Goal: Task Accomplishment & Management: Complete application form

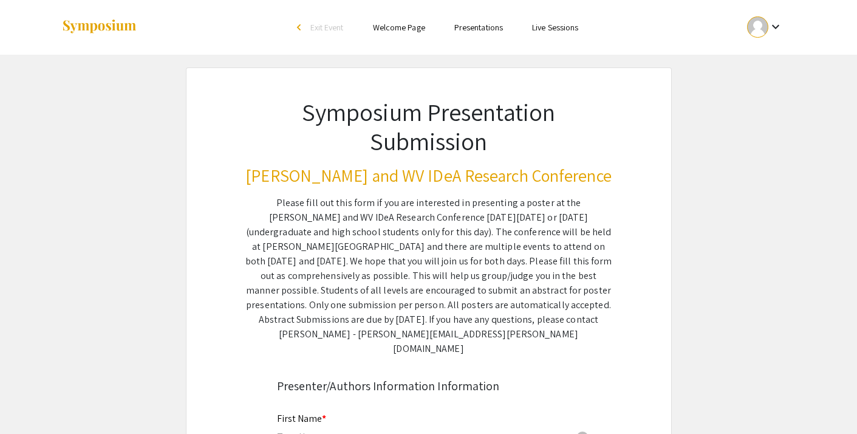
click at [774, 27] on mat-icon "keyboard_arrow_down" at bounding box center [775, 26] width 15 height 15
click at [762, 90] on button "My Submissions" at bounding box center [772, 89] width 75 height 29
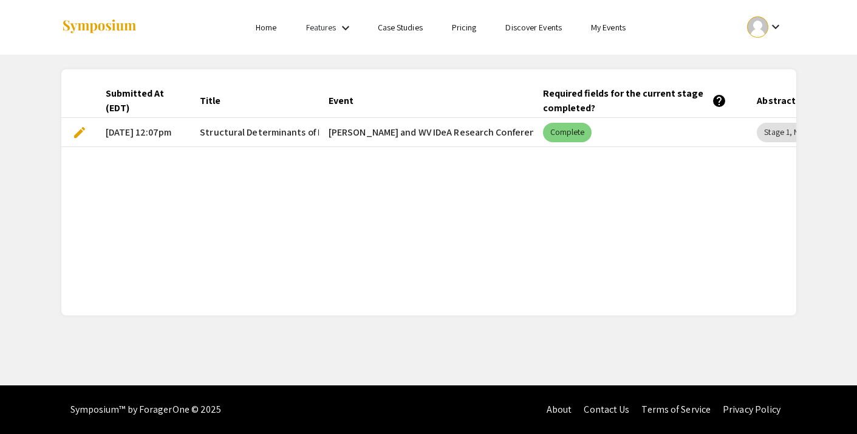
scroll to position [0, 7]
click at [576, 134] on mat-chip "Complete" at bounding box center [568, 132] width 49 height 19
click at [684, 134] on mat-cell "Complete" at bounding box center [641, 132] width 214 height 29
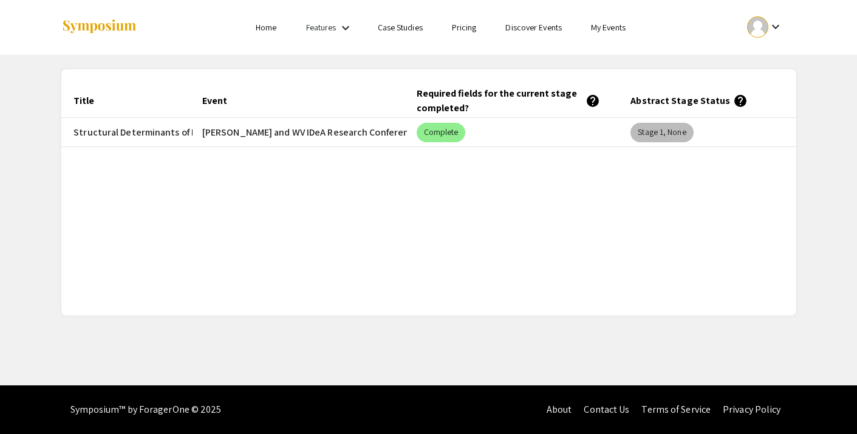
scroll to position [0, 146]
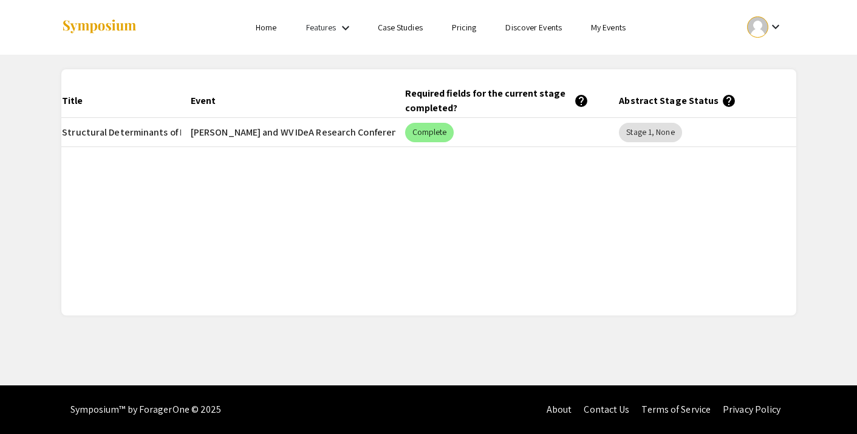
click at [722, 140] on mat-cell "Stage 1, None" at bounding box center [716, 132] width 214 height 29
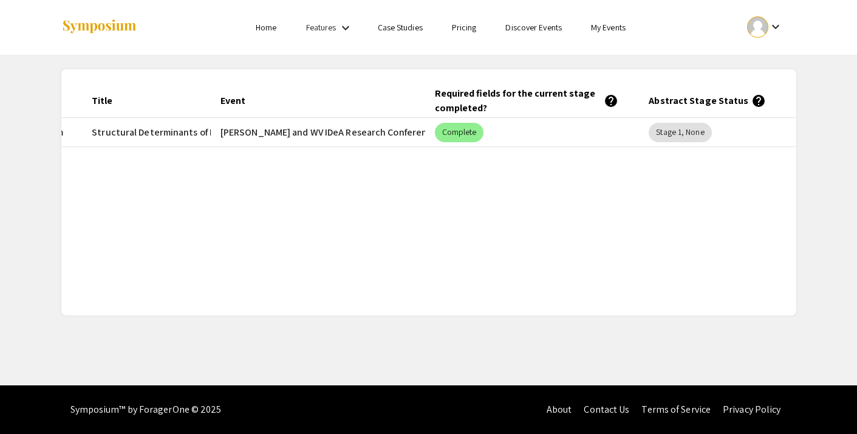
scroll to position [0, 0]
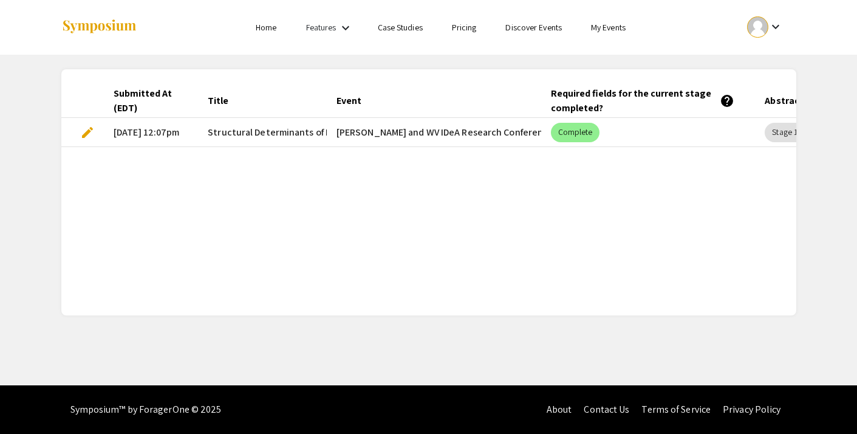
click at [87, 135] on span "edit" at bounding box center [87, 132] width 15 height 15
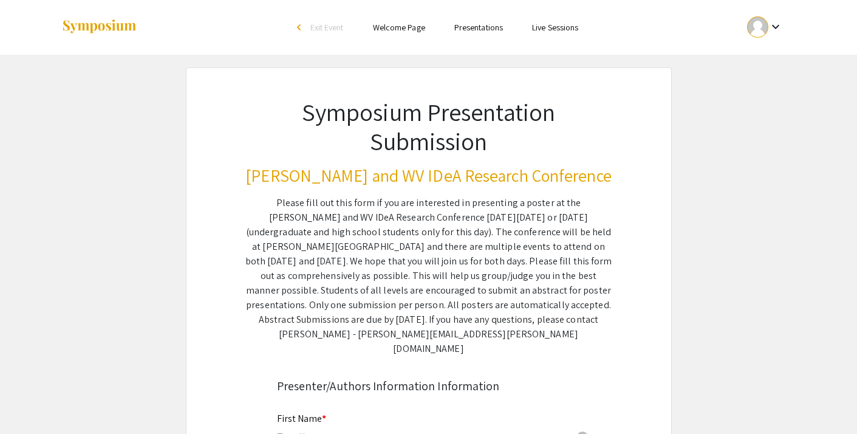
type input "Ghasideh"
type input "Mirzaee"
type input "[EMAIL_ADDRESS][DOMAIN_NAME]"
radio input "true"
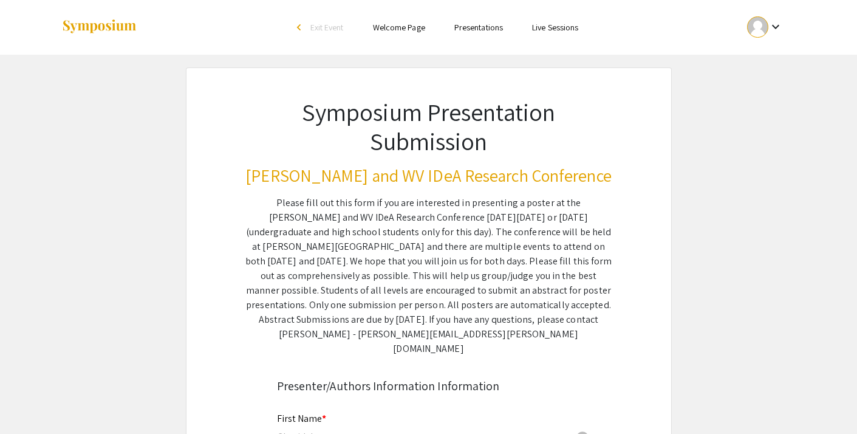
radio input "true"
type input "[PERSON_NAME]"
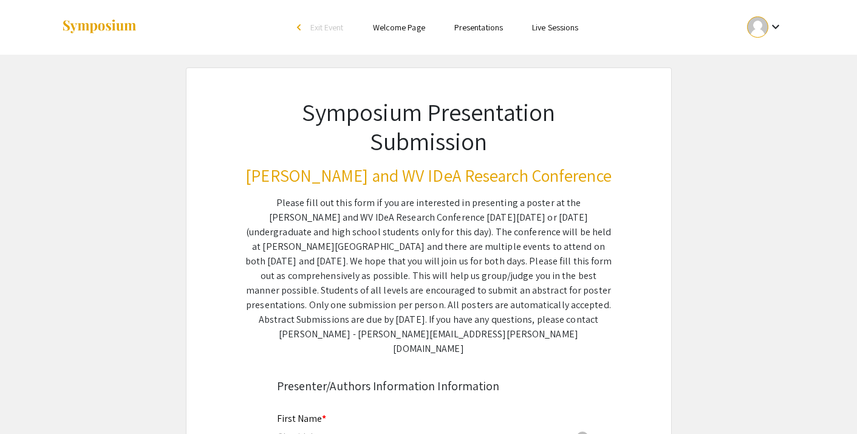
type input "[EMAIL_ADDRESS][DOMAIN_NAME]"
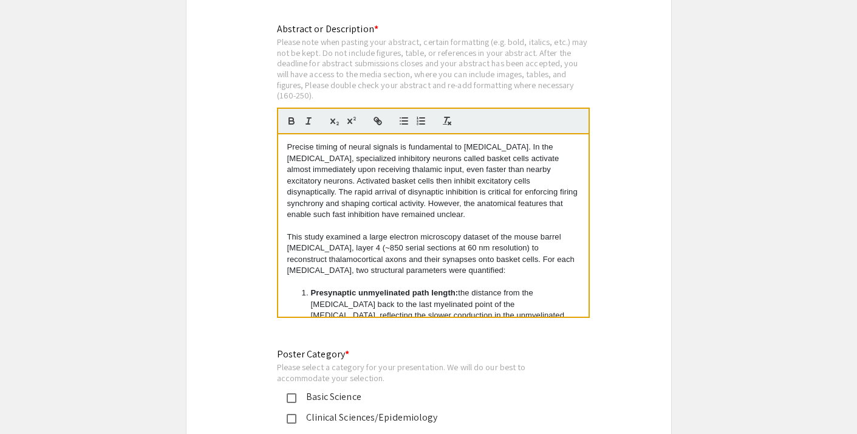
scroll to position [124, 0]
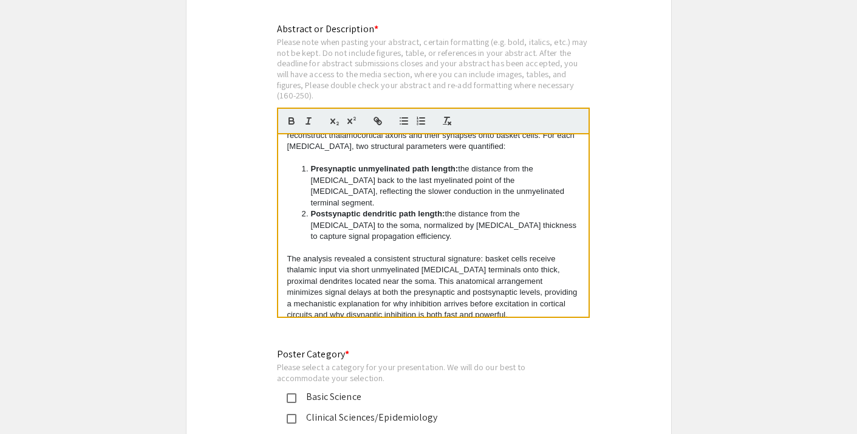
drag, startPoint x: 287, startPoint y: 140, endPoint x: 352, endPoint y: 366, distance: 235.7
copy div "Precise timing of neural signals is fundamental to [MEDICAL_DATA]. In the [MEDI…"
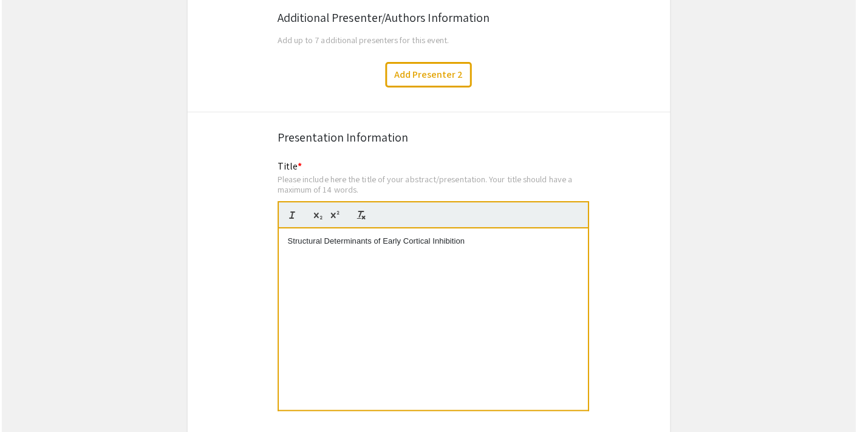
scroll to position [2088, 0]
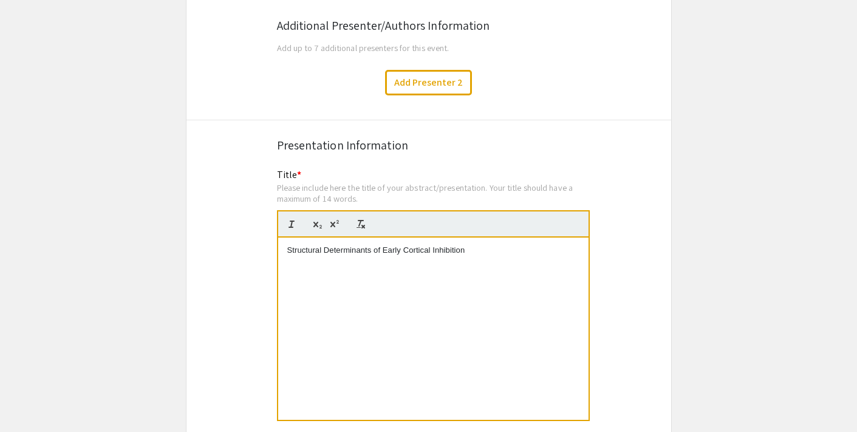
drag, startPoint x: 468, startPoint y: 245, endPoint x: 274, endPoint y: 241, distance: 193.8
click at [274, 241] on div "Title * Please include here the title of your abstract/presentation. Your title…" at bounding box center [429, 303] width 322 height 270
copy p "Structural Determinants of Early Cortical Inhibition"
